Goal: Task Accomplishment & Management: Complete application form

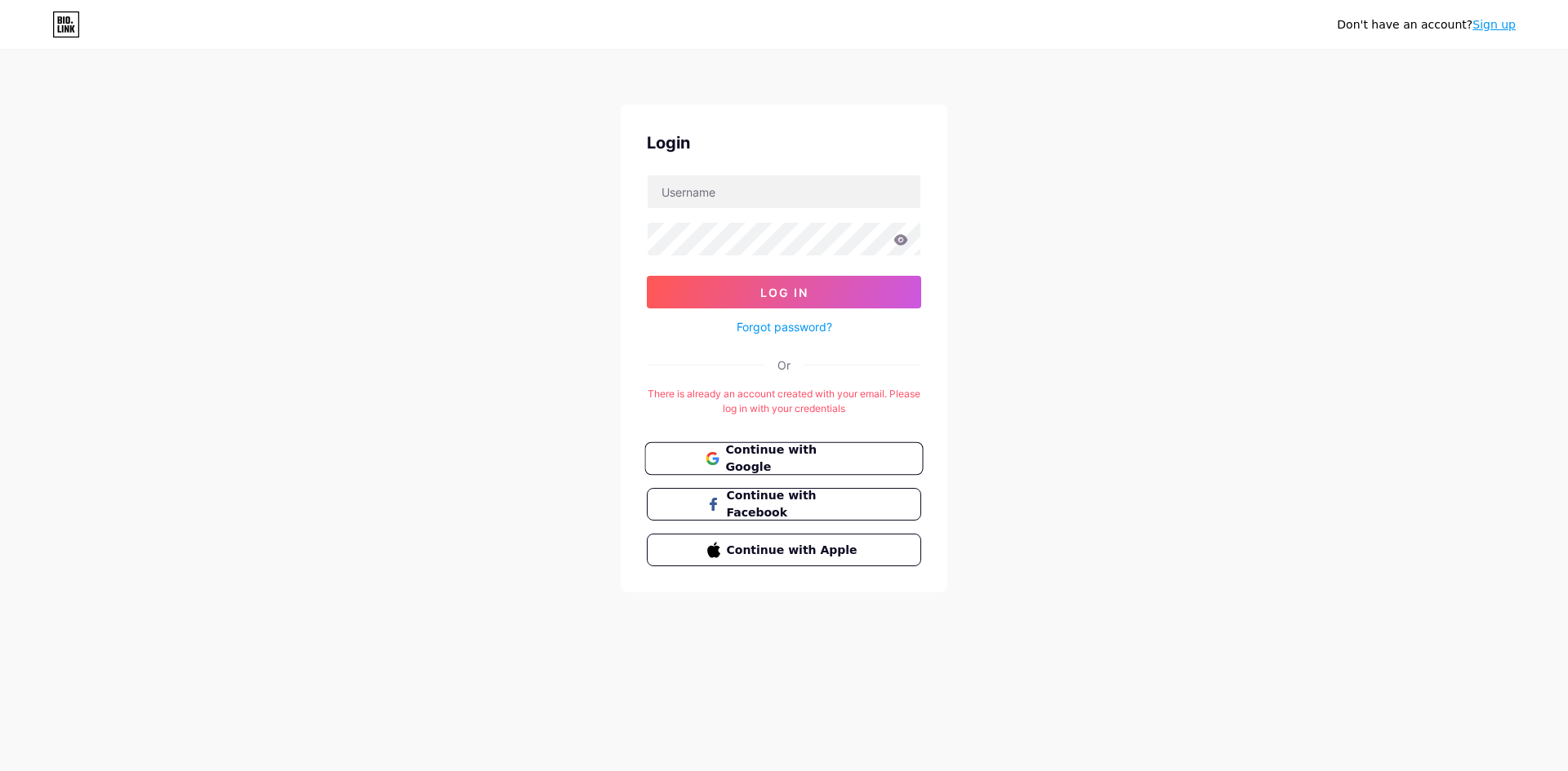
click at [858, 461] on span "Continue with Google" at bounding box center [793, 459] width 136 height 35
click at [1507, 24] on link "Sign up" at bounding box center [1494, 24] width 43 height 13
